Goal: Task Accomplishment & Management: Complete application form

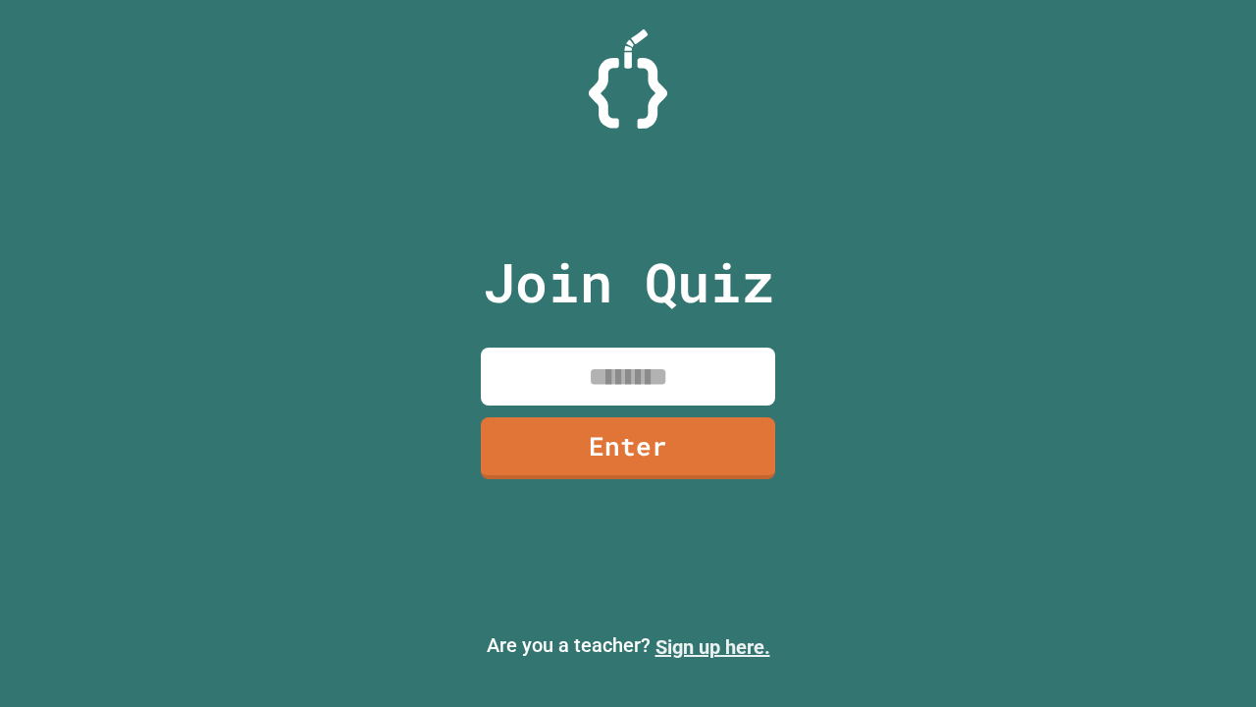
click at [712, 647] on link "Sign up here." at bounding box center [712, 647] width 115 height 24
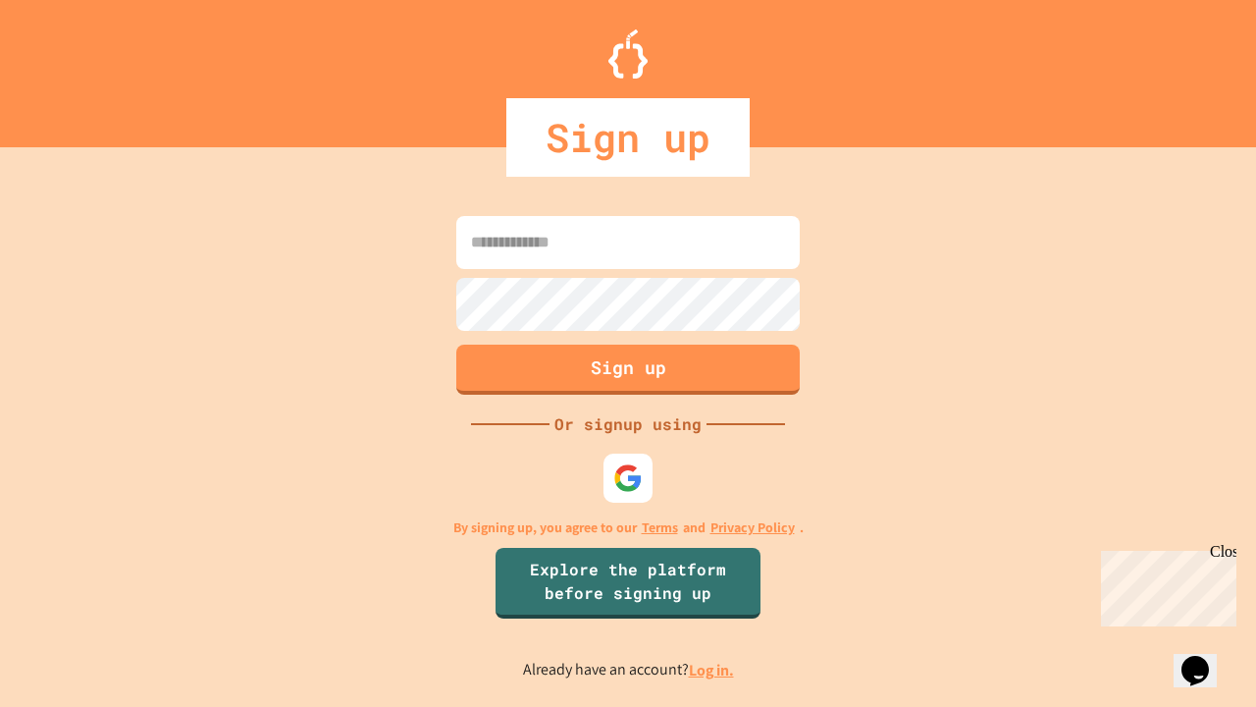
click at [712, 669] on link "Log in." at bounding box center [711, 669] width 45 height 21
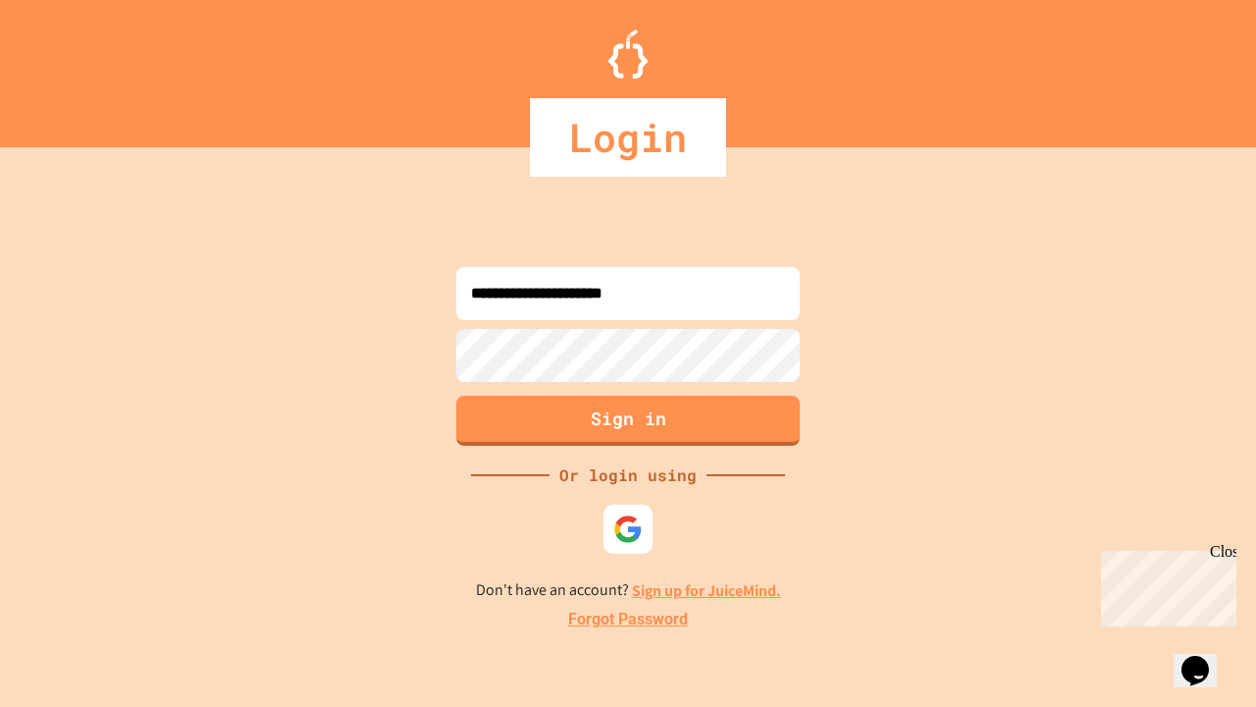
type input "**********"
